Goal: Task Accomplishment & Management: Complete application form

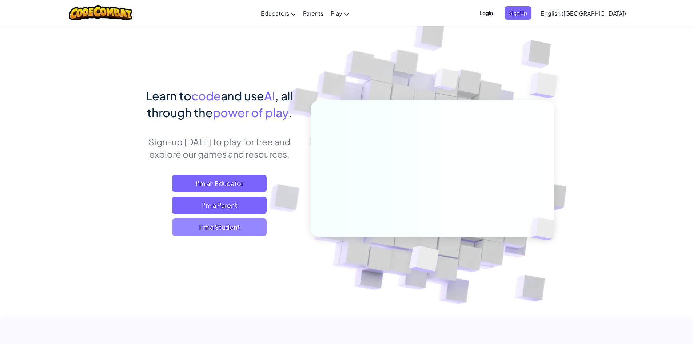
click at [245, 226] on span "I'm a Student" at bounding box center [219, 226] width 95 height 17
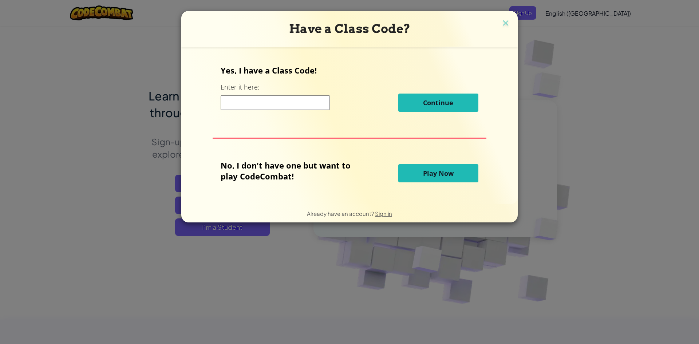
click at [255, 96] on input at bounding box center [274, 102] width 109 height 15
click at [508, 24] on img at bounding box center [505, 23] width 9 height 11
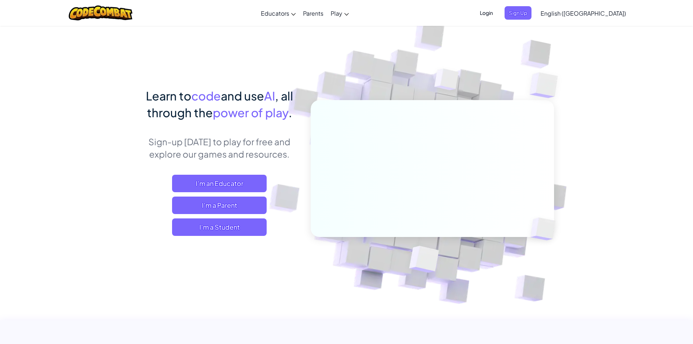
click at [497, 10] on span "Login" at bounding box center [487, 12] width 22 height 13
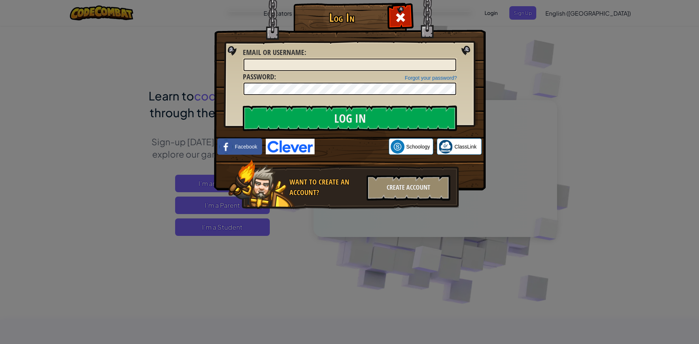
click at [336, 54] on div "Email or Username :" at bounding box center [350, 59] width 214 height 24
click at [268, 75] on span "Password" at bounding box center [258, 77] width 31 height 10
click at [270, 67] on input "Email or Username :" at bounding box center [349, 65] width 212 height 12
